Goal: Task Accomplishment & Management: Manage account settings

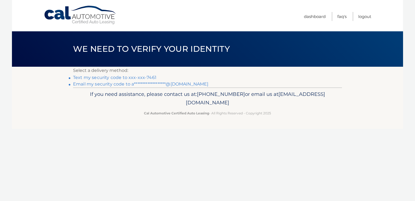
click at [149, 78] on link "Text my security code to xxx-xxx-7461" at bounding box center [114, 77] width 83 height 5
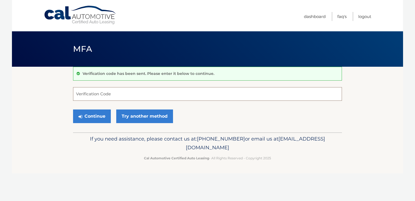
click at [109, 95] on input "Verification Code" at bounding box center [207, 94] width 269 height 14
click at [119, 94] on input "Verification Code" at bounding box center [207, 94] width 269 height 14
type input "634954"
click at [94, 115] on button "Continue" at bounding box center [92, 116] width 38 height 14
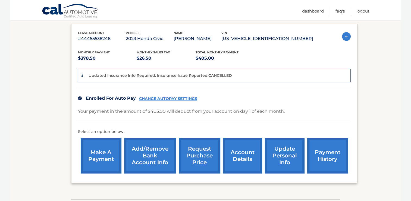
scroll to position [109, 0]
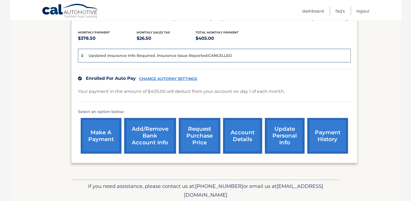
click at [139, 141] on link "Add/Remove bank account info" at bounding box center [150, 136] width 52 height 36
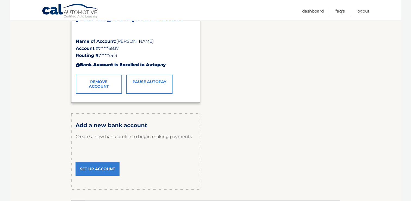
scroll to position [136, 0]
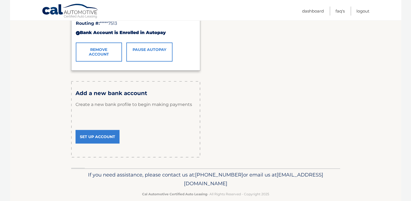
click at [102, 138] on link "Set Up Account" at bounding box center [98, 137] width 44 height 14
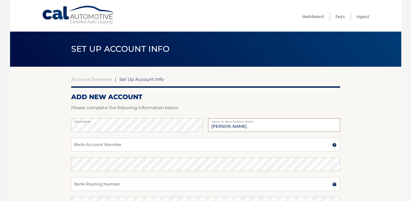
type input "Alejandra Portillo Simmons"
click at [105, 143] on input "Bank Account Number" at bounding box center [205, 145] width 269 height 14
type input "898118208003"
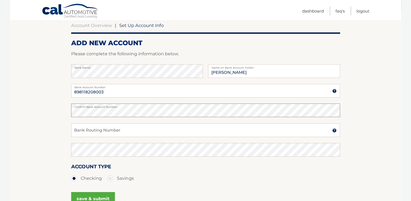
scroll to position [54, 0]
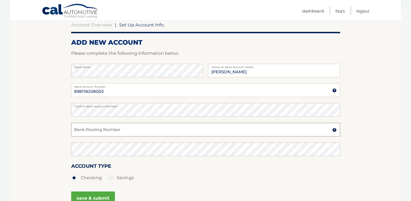
click at [124, 133] on input "Bank Routing Number" at bounding box center [205, 130] width 269 height 14
type input "063100277"
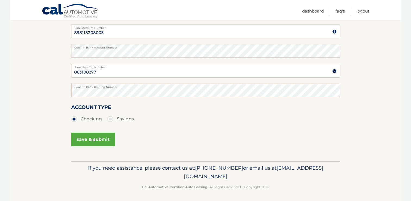
scroll to position [114, 0]
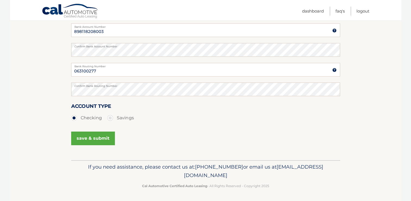
click at [103, 138] on button "save & submit" at bounding box center [93, 138] width 44 height 14
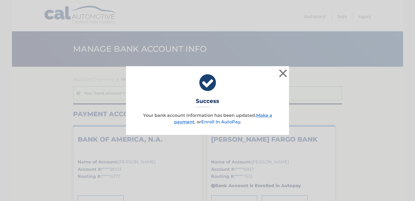
click at [227, 122] on link "Enroll In AutoPay" at bounding box center [220, 121] width 39 height 5
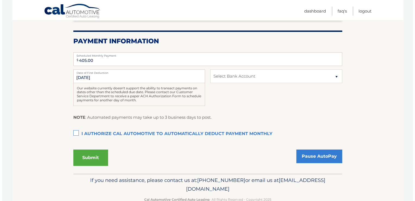
scroll to position [109, 0]
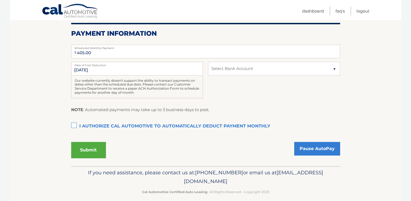
click at [74, 124] on label "I authorize cal automotive to automatically deduct payment monthly This checkbo…" at bounding box center [205, 126] width 269 height 11
click at [0, 0] on input "I authorize cal automotive to automatically deduct payment monthly This checkbo…" at bounding box center [0, 0] width 0 height 0
click at [86, 146] on button "Submit" at bounding box center [88, 150] width 35 height 16
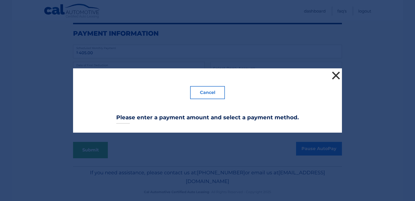
click at [333, 76] on button "×" at bounding box center [336, 75] width 11 height 11
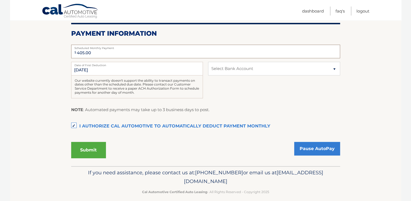
click at [157, 49] on input "405.00" at bounding box center [205, 52] width 269 height 14
click at [220, 73] on select "Select Bank Account Checking BANK OF AMERICA, N.A. *****8003 Checking WELLS FAR…" at bounding box center [274, 69] width 132 height 14
select select "ZDUwNGVkNWYtZGYwOC00NTE3LWIzMGEtZmY4YWZmMGRlNjRk"
click at [208, 62] on select "Select Bank Account Checking BANK OF AMERICA, N.A. *****8003 Checking WELLS FAR…" at bounding box center [274, 69] width 132 height 14
click at [90, 145] on button "Submit" at bounding box center [88, 150] width 35 height 16
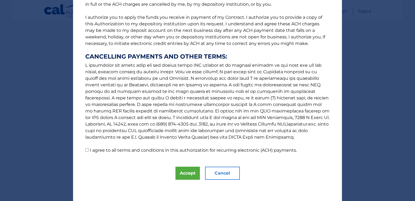
scroll to position [63, 0]
drag, startPoint x: 184, startPoint y: 170, endPoint x: 119, endPoint y: 145, distance: 69.9
click at [136, 148] on div "The words "I" "me" and "my" mean any identified Customer who signs this Authori…" at bounding box center [207, 68] width 269 height 263
click at [85, 149] on input "I agree to all terms and conditions in this authorization for recurring electro…" at bounding box center [87, 150] width 4 height 4
checkbox input "true"
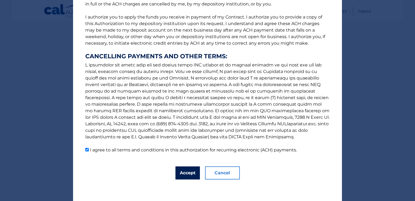
click at [188, 173] on button "Accept" at bounding box center [188, 172] width 24 height 13
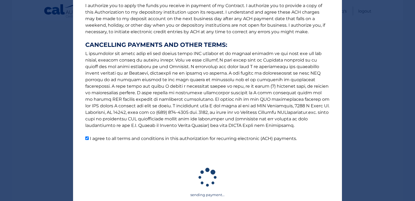
scroll to position [116, 0]
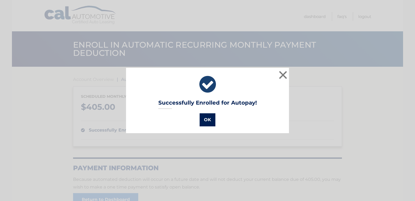
click at [204, 121] on button "OK" at bounding box center [208, 119] width 16 height 13
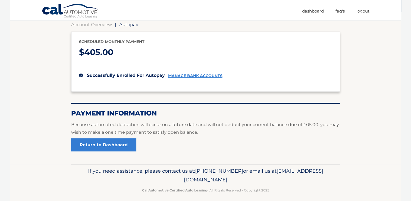
scroll to position [59, 0]
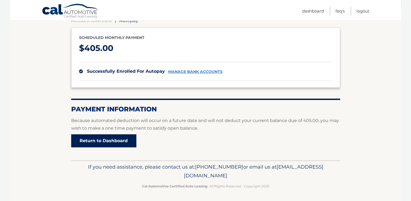
click at [121, 138] on link "Return to Dashboard" at bounding box center [103, 140] width 65 height 13
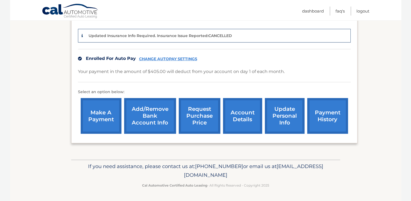
scroll to position [135, 0]
click at [183, 59] on link "CHANGE AUTOPAY SETTINGS" at bounding box center [168, 59] width 58 height 5
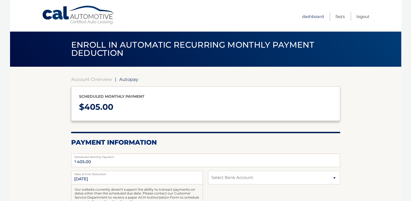
click at [312, 18] on link "Dashboard" at bounding box center [313, 16] width 22 height 9
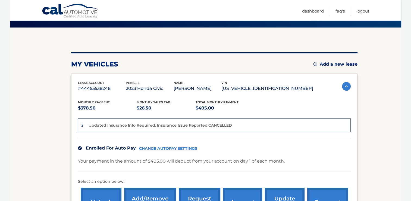
scroll to position [135, 0]
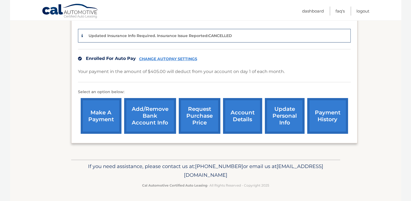
click at [107, 116] on link "make a payment" at bounding box center [101, 116] width 41 height 36
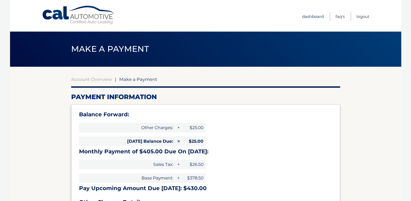
click at [310, 13] on link "Dashboard" at bounding box center [313, 16] width 22 height 9
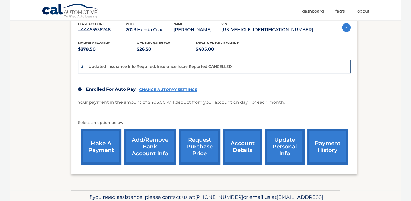
scroll to position [135, 0]
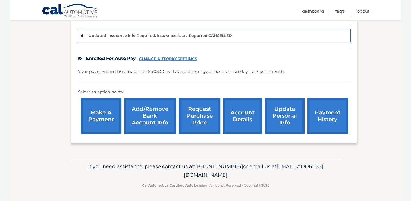
click at [278, 117] on link "update personal info" at bounding box center [285, 116] width 40 height 36
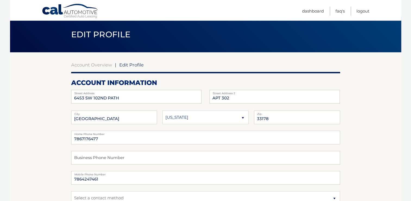
scroll to position [27, 0]
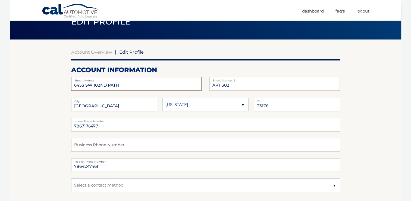
drag, startPoint x: 140, startPoint y: 83, endPoint x: 48, endPoint y: 76, distance: 92.4
type input "6103 NW 114th PL UNIT 255"
drag, startPoint x: 240, startPoint y: 85, endPoint x: 217, endPoint y: 84, distance: 22.6
click at [217, 84] on input "APT 302" at bounding box center [275, 84] width 130 height 14
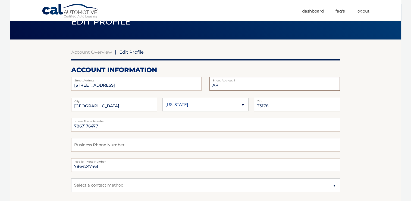
type input "A"
type input "u"
drag, startPoint x: 134, startPoint y: 84, endPoint x: 111, endPoint y: 84, distance: 23.1
click at [111, 84] on input "6103 NW 114th PL UNIT 255" at bounding box center [136, 84] width 130 height 14
type input "6103 NW 114th PL"
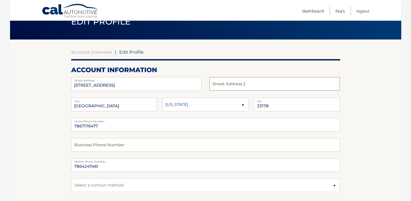
click at [226, 86] on input "text" at bounding box center [275, 84] width 130 height 14
paste input "UNIT 255"
type input "UNIT 255"
click at [178, 107] on select "Alaska Alabama Arkansas Arizona California" at bounding box center [206, 105] width 86 height 14
select select "FL"
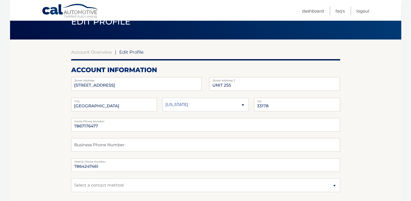
click at [163, 98] on select "Alaska Alabama Arkansas Arizona California" at bounding box center [206, 105] width 86 height 14
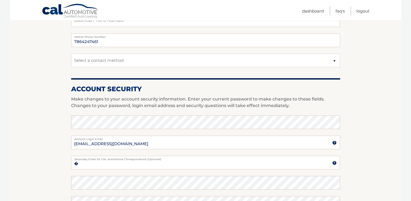
scroll to position [190, 0]
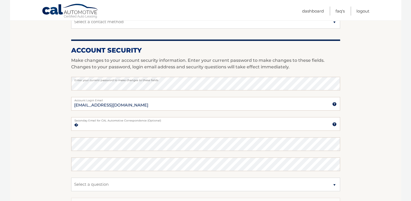
click at [361, 98] on section "Account Overview | Edit Profile account information 6103 NW 114th PL Street Add…" at bounding box center [205, 74] width 391 height 396
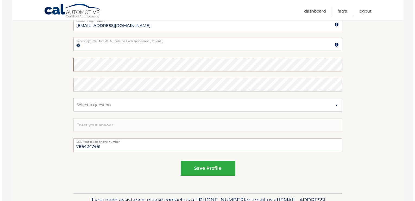
scroll to position [272, 0]
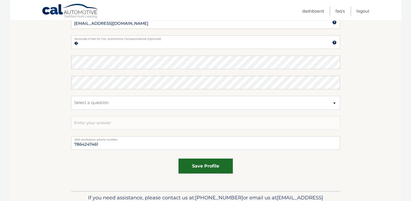
click at [207, 165] on button "save profile" at bounding box center [206, 165] width 54 height 15
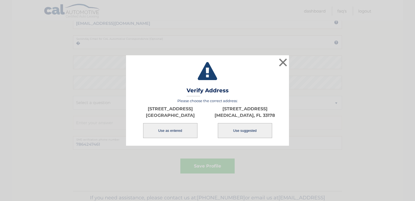
click at [242, 132] on button "Use suggested" at bounding box center [245, 130] width 54 height 15
type input "[STREET_ADDRESS]"
type input "[MEDICAL_DATA]"
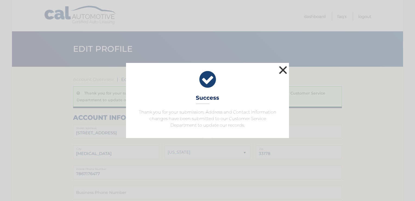
click at [285, 73] on button "×" at bounding box center [283, 69] width 11 height 11
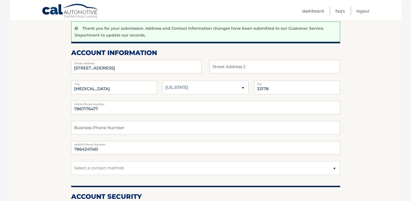
scroll to position [82, 0]
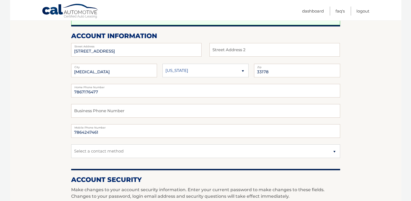
click at [360, 62] on section "Account Overview | Edit Profile Thank you for your submission. Address and Cont…" at bounding box center [205, 193] width 391 height 416
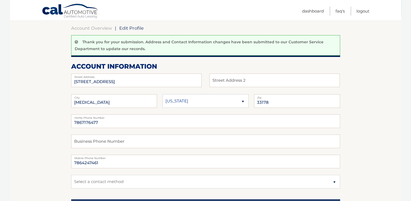
scroll to position [54, 0]
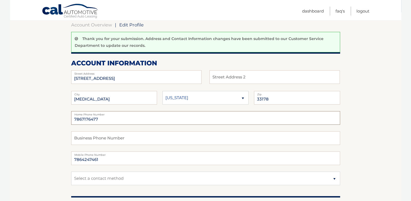
click at [118, 120] on input "7867176477" at bounding box center [205, 118] width 269 height 14
drag, startPoint x: 122, startPoint y: 119, endPoint x: 75, endPoint y: 113, distance: 47.5
click at [75, 113] on div "7867176477 Home Phone Number" at bounding box center [205, 118] width 269 height 14
type input "7864247461"
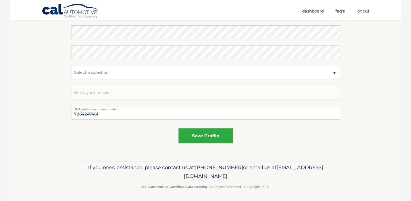
scroll to position [323, 0]
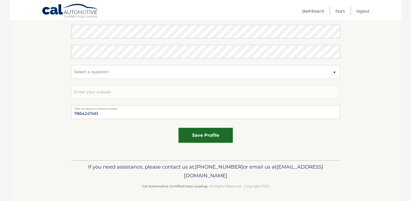
click at [220, 137] on button "save profile" at bounding box center [206, 134] width 54 height 15
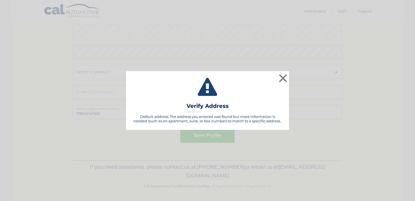
click at [208, 139] on div "× Validating Verify Address Default address: The address you entered was found …" at bounding box center [207, 100] width 415 height 201
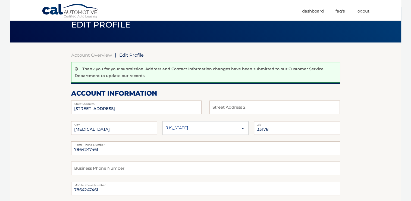
scroll to position [24, 0]
click at [223, 105] on input "text" at bounding box center [275, 108] width 130 height 14
type input "u"
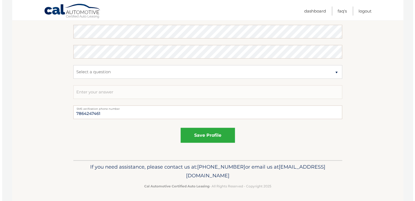
scroll to position [323, 0]
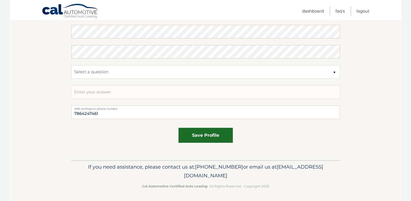
click at [217, 132] on button "save profile" at bounding box center [206, 134] width 54 height 15
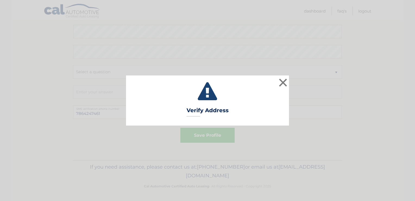
type input "APT 255"
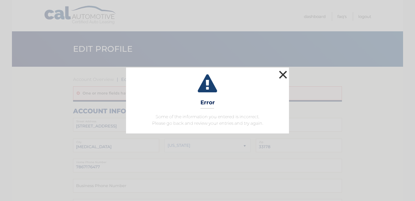
click at [283, 75] on button "×" at bounding box center [283, 74] width 11 height 11
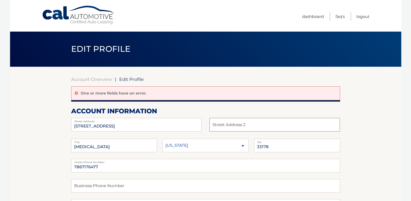
click at [226, 128] on input "text" at bounding box center [275, 125] width 130 height 14
type input "UNIT 255"
drag, startPoint x: 133, startPoint y: 164, endPoint x: 83, endPoint y: 160, distance: 50.5
click at [83, 160] on div "7867176477 Home Phone Number" at bounding box center [205, 165] width 269 height 14
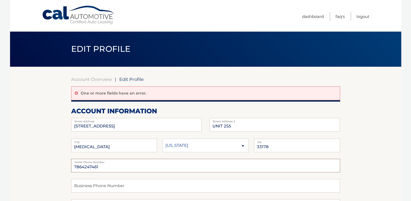
type input "7864247461"
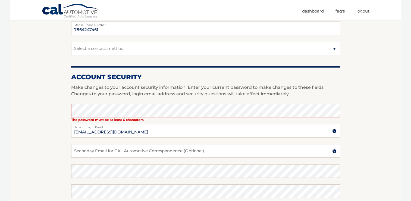
scroll to position [190, 0]
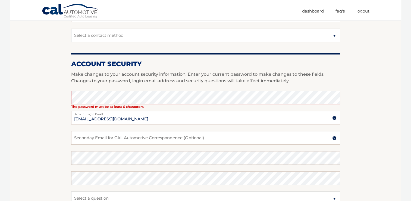
click at [357, 124] on section "Account Overview | Edit Profile One or more fields have an error. account infor…" at bounding box center [205, 81] width 391 height 410
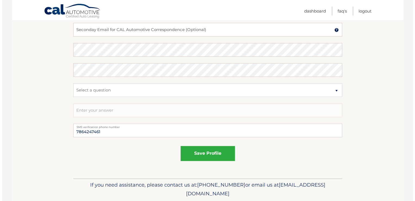
scroll to position [299, 0]
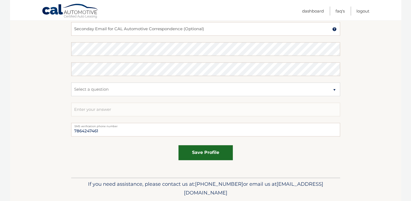
click at [205, 151] on button "save profile" at bounding box center [206, 152] width 54 height 15
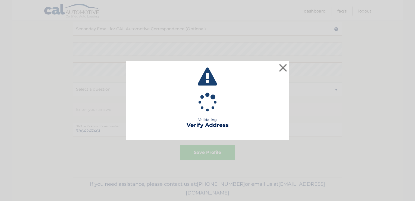
type input "APT 255"
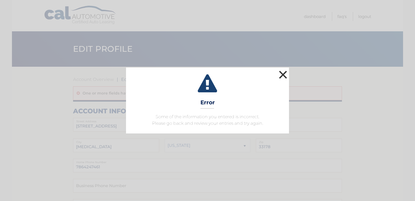
click at [284, 72] on button "×" at bounding box center [283, 74] width 11 height 11
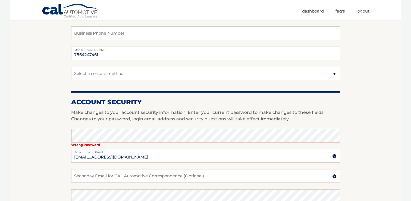
scroll to position [153, 0]
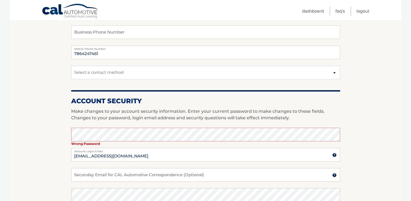
click at [390, 134] on section "Account Overview | Edit Profile One or more fields have an error. account infor…" at bounding box center [205, 118] width 391 height 410
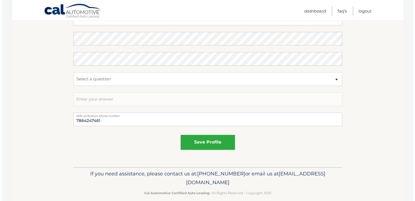
scroll to position [316, 0]
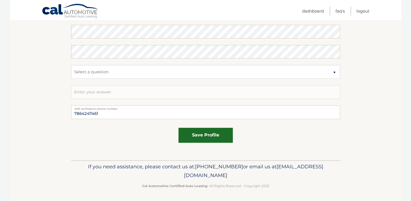
click at [220, 131] on button "save profile" at bounding box center [206, 134] width 54 height 15
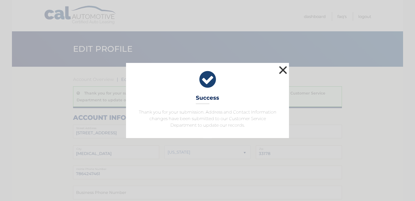
click at [285, 70] on button "×" at bounding box center [283, 69] width 11 height 11
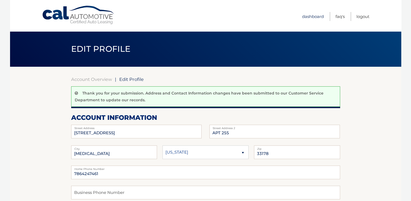
click at [316, 16] on link "Dashboard" at bounding box center [313, 16] width 22 height 9
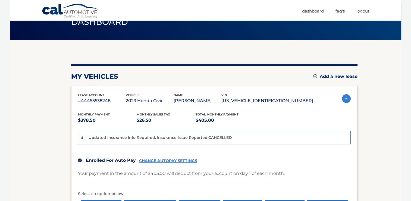
scroll to position [27, 0]
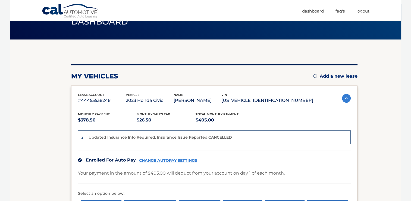
click at [82, 139] on icon at bounding box center [82, 137] width 1 height 4
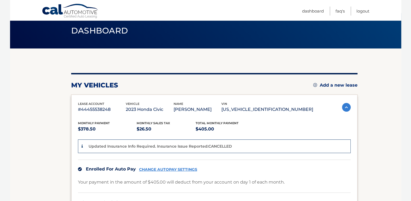
scroll to position [0, 0]
